Goal: Check status: Check status

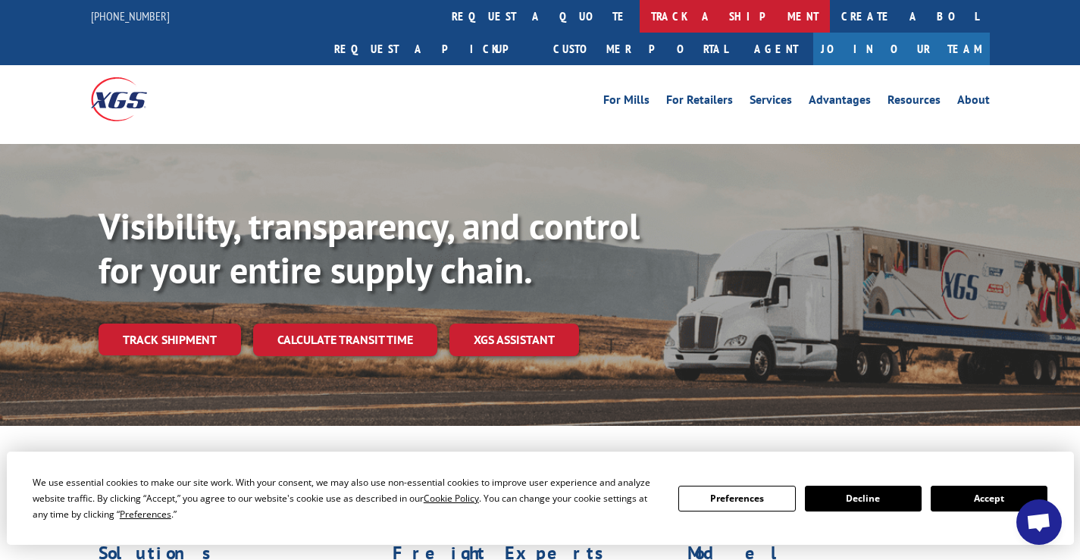
click at [640, 16] on link "track a shipment" at bounding box center [735, 16] width 190 height 33
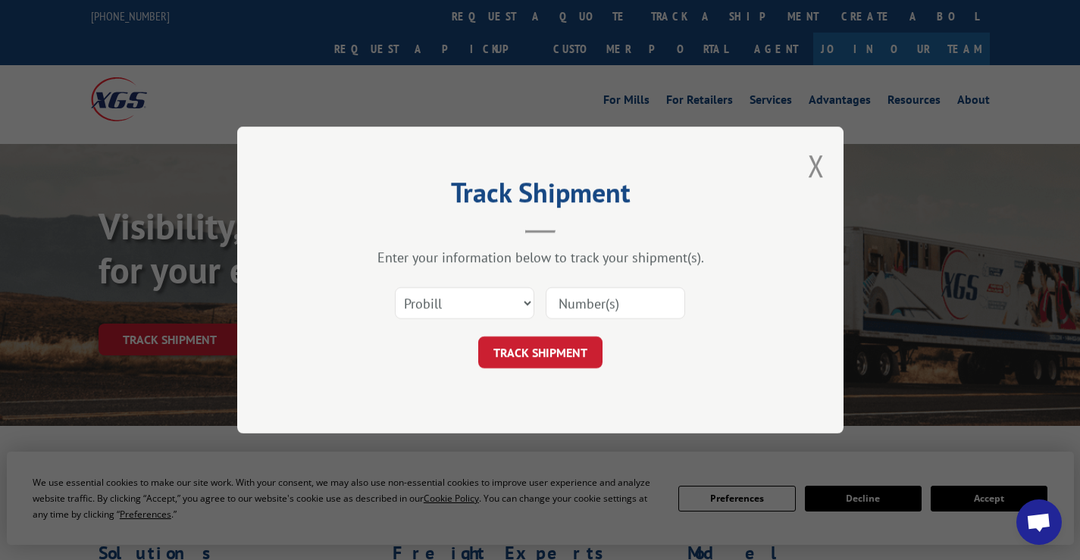
click at [592, 298] on input at bounding box center [615, 303] width 139 height 32
paste input "3370322"
type input "3370322"
click at [568, 345] on button "TRACK SHIPMENT" at bounding box center [540, 353] width 124 height 32
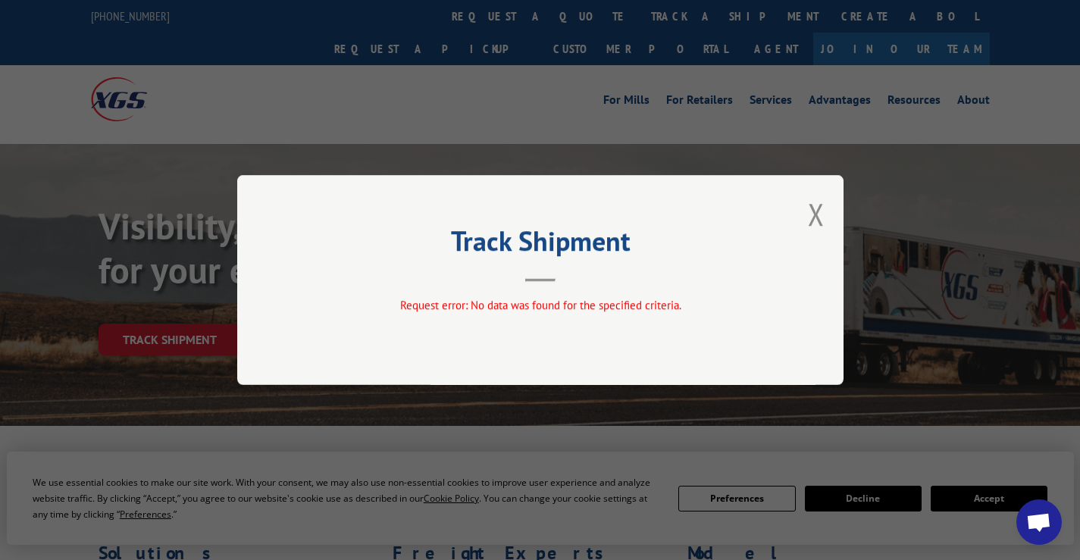
click at [550, 283] on div "Track Shipment Request error: No data was found for the specified criteria." at bounding box center [540, 280] width 606 height 210
click at [824, 206] on button "Close modal" at bounding box center [816, 214] width 17 height 40
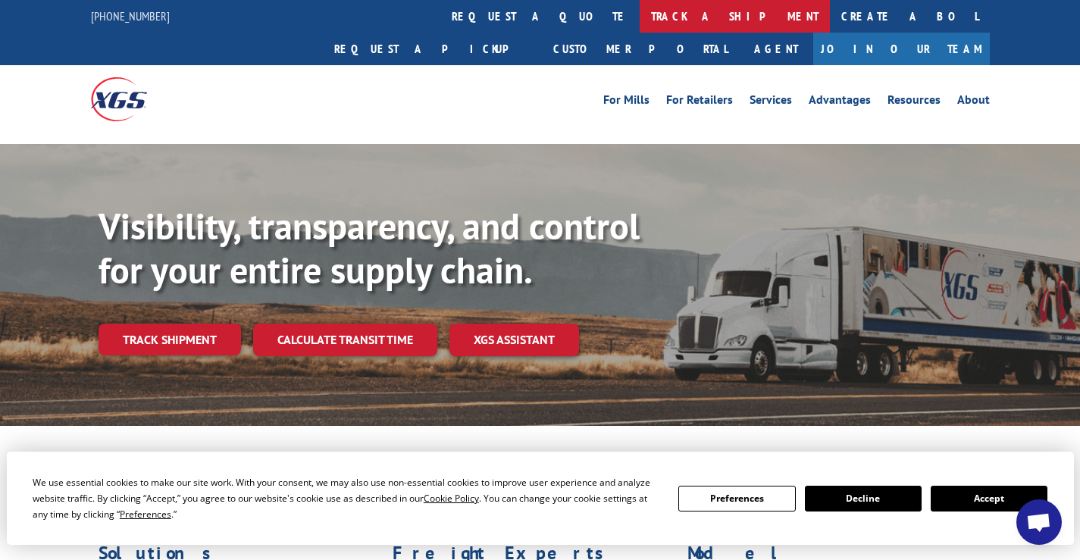
click at [640, 20] on link "track a shipment" at bounding box center [735, 16] width 190 height 33
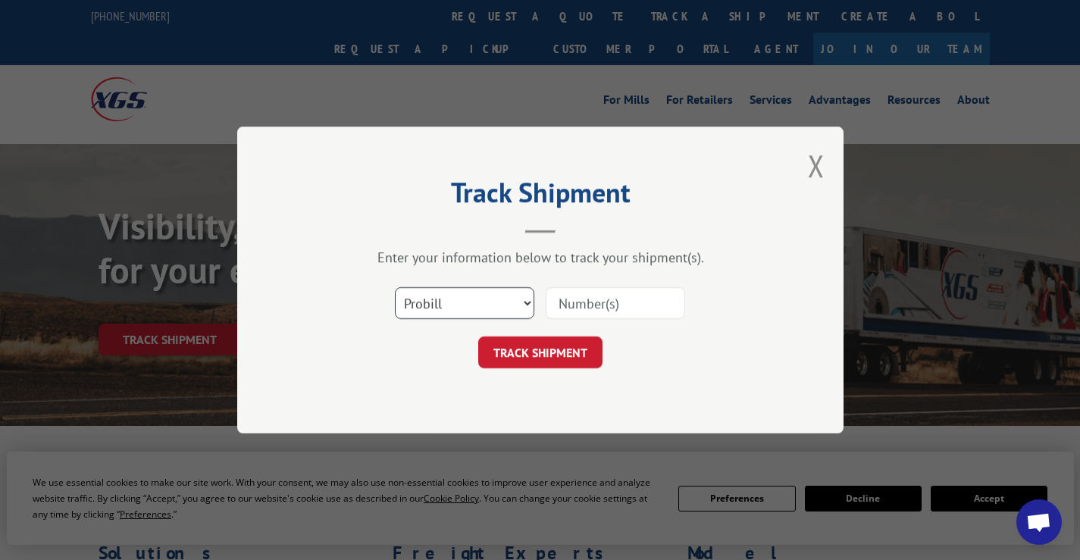
click at [471, 300] on select "Select category... Probill BOL PO" at bounding box center [464, 303] width 139 height 32
select select "bol"
click at [395, 287] on select "Select category... Probill BOL PO" at bounding box center [464, 303] width 139 height 32
click at [598, 320] on div at bounding box center [615, 303] width 139 height 35
click at [587, 304] on input at bounding box center [615, 303] width 139 height 32
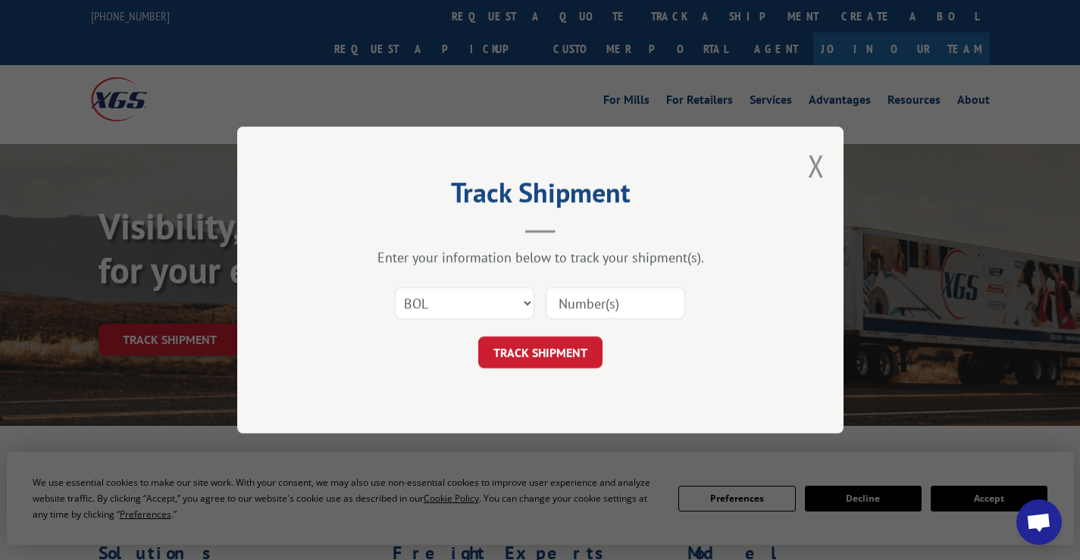
paste input "3370322"
type input "3370322"
click button "TRACK SHIPMENT" at bounding box center [540, 353] width 124 height 32
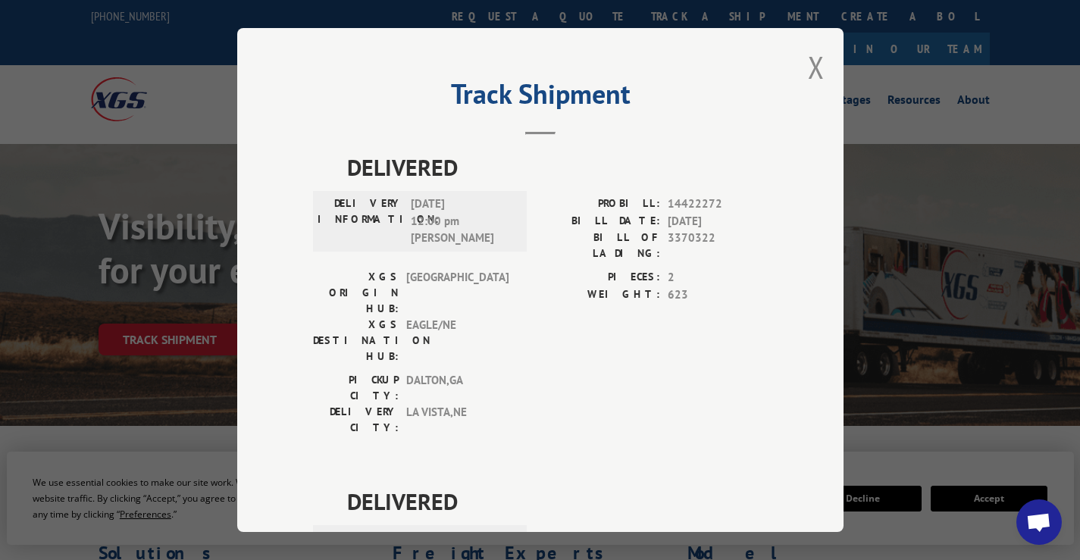
scroll to position [196, 0]
